Goal: Information Seeking & Learning: Check status

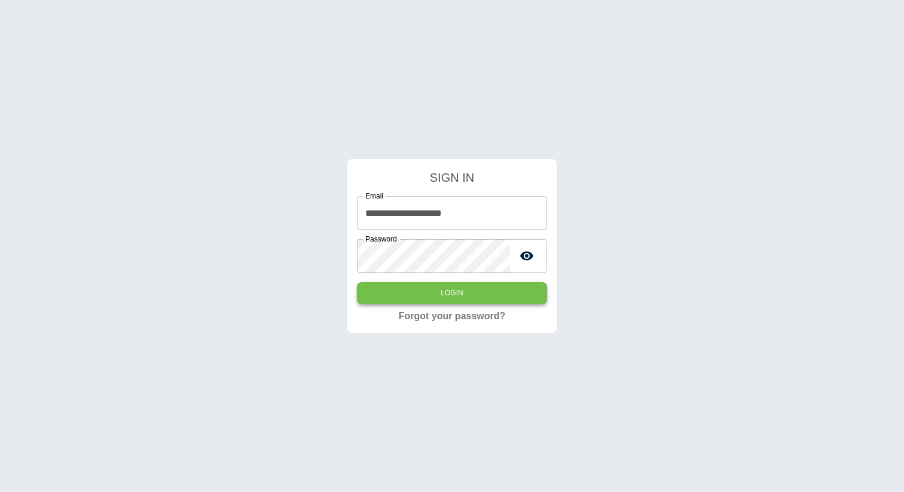
click at [466, 290] on button "Login" at bounding box center [452, 293] width 190 height 22
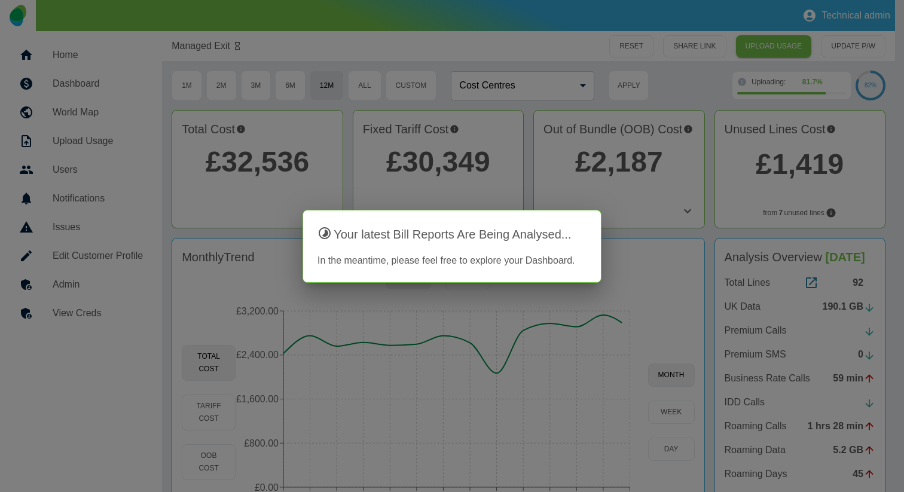
click at [364, 295] on div at bounding box center [452, 246] width 904 height 492
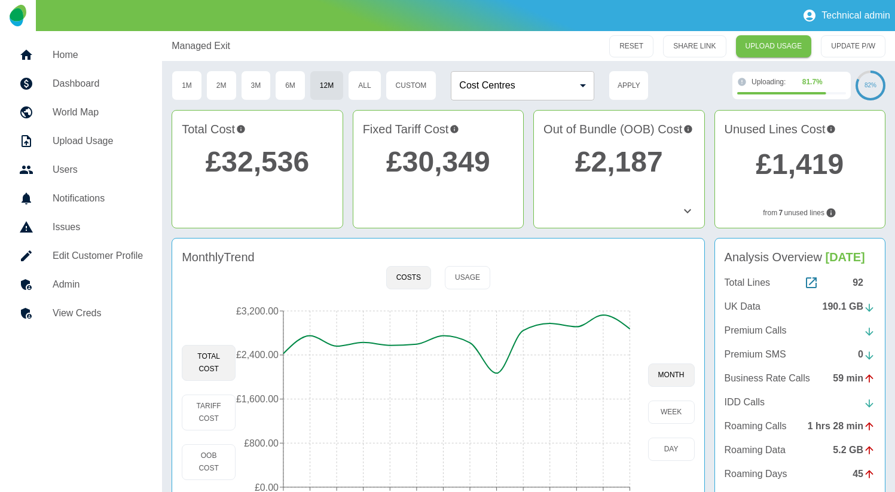
click at [686, 208] on icon at bounding box center [688, 211] width 14 height 14
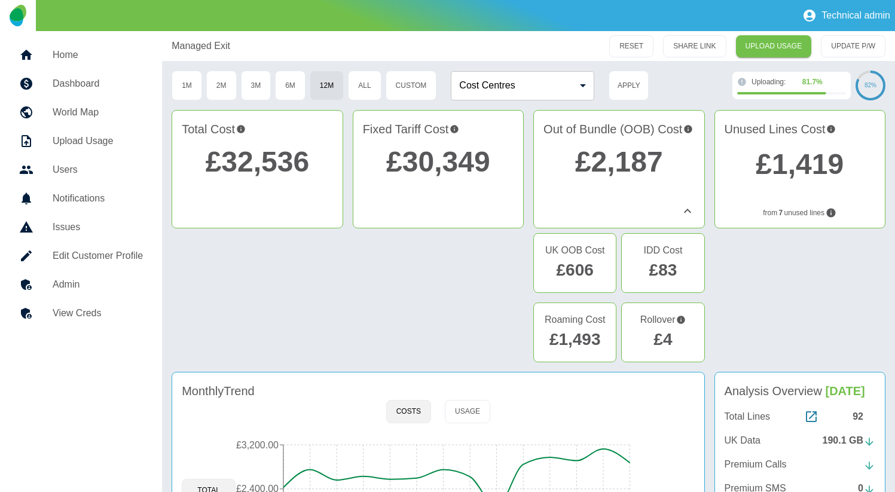
click at [666, 319] on h5 "Rollover" at bounding box center [663, 320] width 45 height 14
click at [665, 340] on link "£4" at bounding box center [663, 339] width 19 height 19
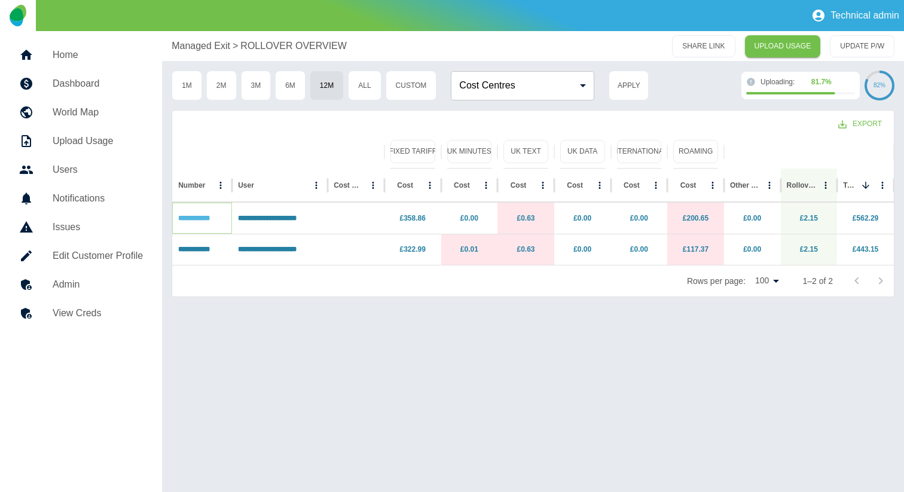
click at [210, 216] on link "**********" at bounding box center [194, 218] width 32 height 7
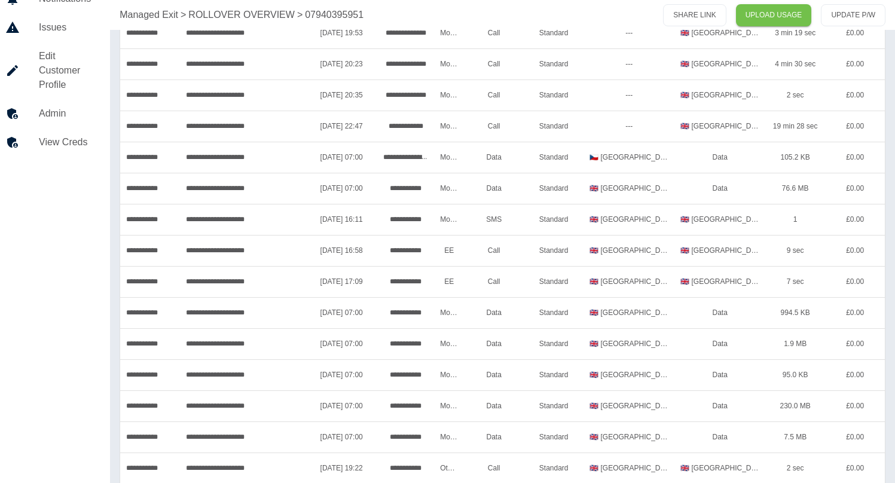
scroll to position [335, 14]
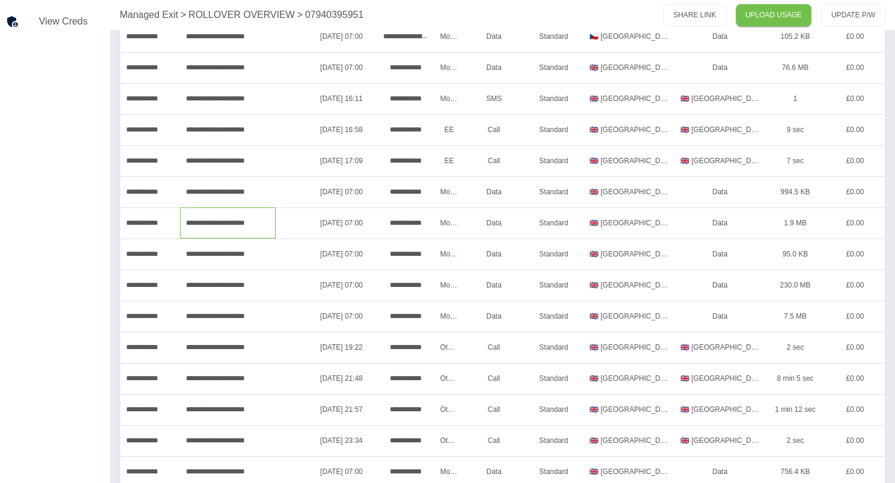
click at [263, 216] on div "**********" at bounding box center [228, 223] width 96 height 31
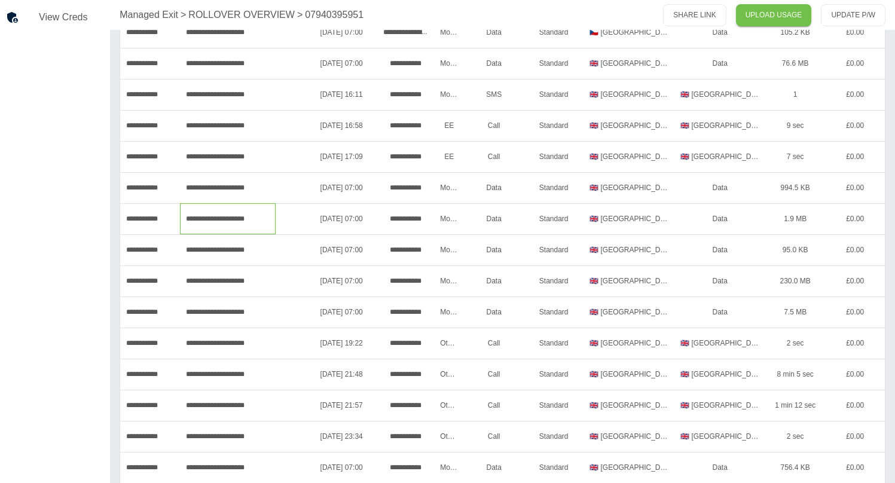
scroll to position [0, 14]
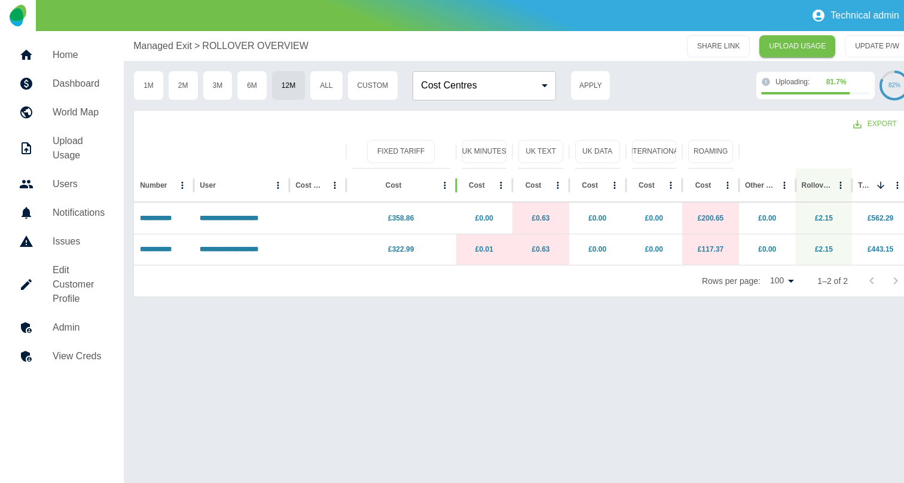
drag, startPoint x: 441, startPoint y: 185, endPoint x: 456, endPoint y: 187, distance: 15.1
click at [456, 187] on div at bounding box center [456, 185] width 6 height 33
click at [683, 151] on icon at bounding box center [682, 152] width 14 height 14
drag, startPoint x: 683, startPoint y: 153, endPoint x: 716, endPoint y: 150, distance: 33.0
click at [716, 150] on div "Fixed Tariff [GEOGRAPHIC_DATA] Minutes UK Text UK Data International Roaming" at bounding box center [521, 151] width 775 height 33
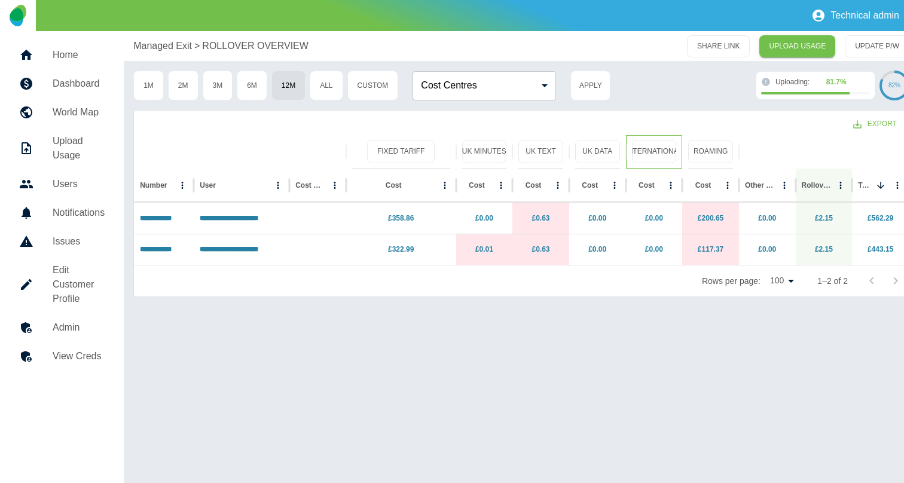
click at [684, 161] on div at bounding box center [683, 151] width 6 height 33
click at [673, 161] on button "International" at bounding box center [654, 151] width 45 height 23
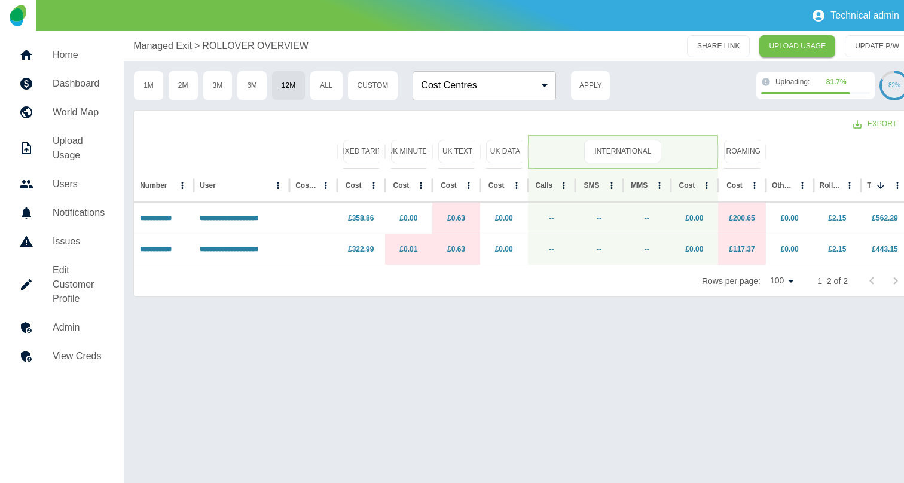
scroll to position [0, 15]
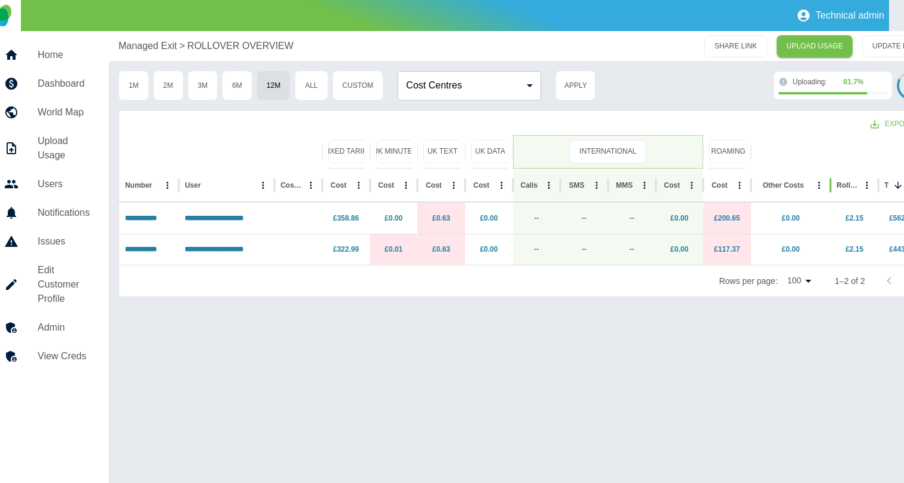
drag, startPoint x: 799, startPoint y: 184, endPoint x: 837, endPoint y: 184, distance: 38.3
click at [834, 185] on div at bounding box center [831, 185] width 6 height 33
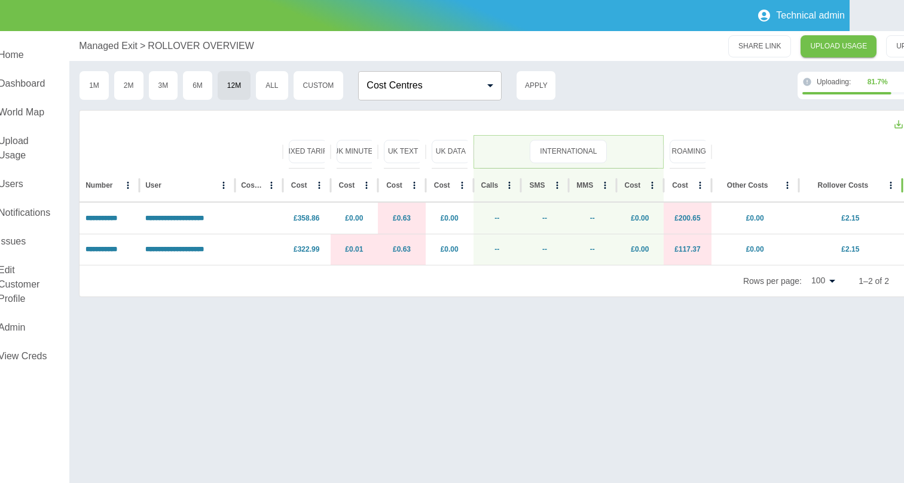
drag, startPoint x: 848, startPoint y: 182, endPoint x: 904, endPoint y: 187, distance: 56.4
click at [904, 187] on div at bounding box center [903, 185] width 6 height 33
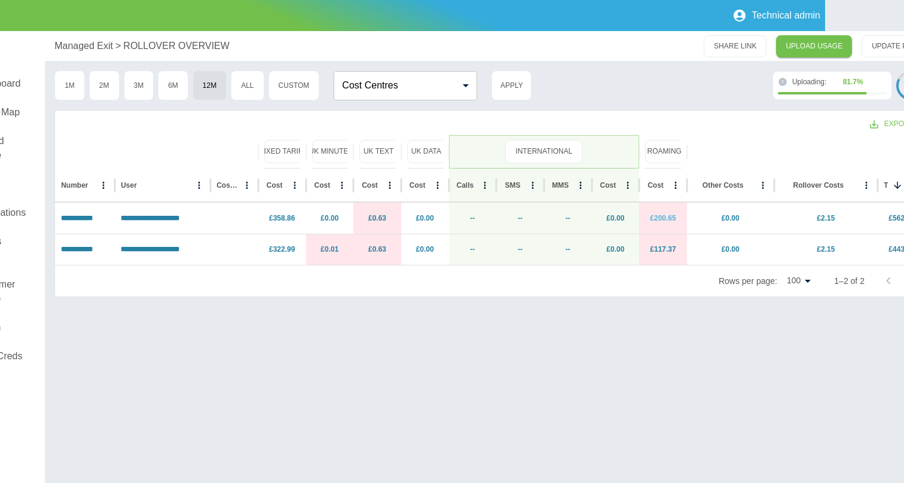
scroll to position [0, 111]
